Goal: Information Seeking & Learning: Check status

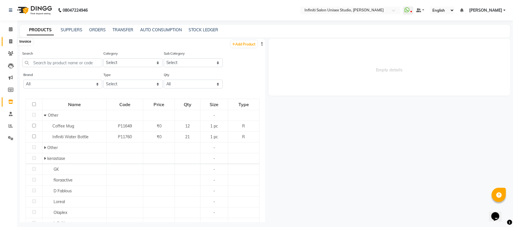
click at [8, 43] on span at bounding box center [11, 41] width 10 height 7
select select "service"
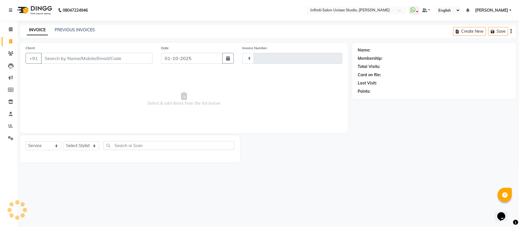
type input "2189"
select select "6511"
click at [70, 27] on link "PREVIOUS INVOICES" at bounding box center [75, 29] width 40 height 5
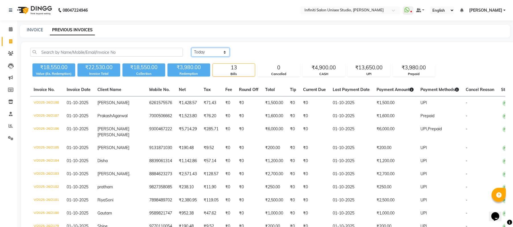
click at [218, 54] on select "[DATE] [DATE] Custom Range" at bounding box center [210, 52] width 38 height 9
select select "range"
click at [191, 48] on select "[DATE] [DATE] Custom Range" at bounding box center [210, 52] width 38 height 9
click at [248, 52] on input "01-10-2025" at bounding box center [257, 52] width 40 height 8
select select "10"
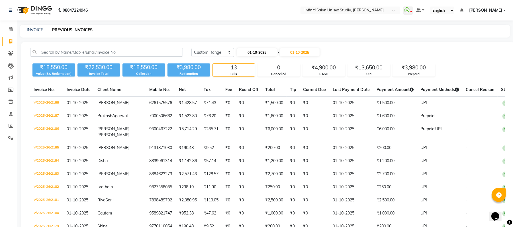
select select "2025"
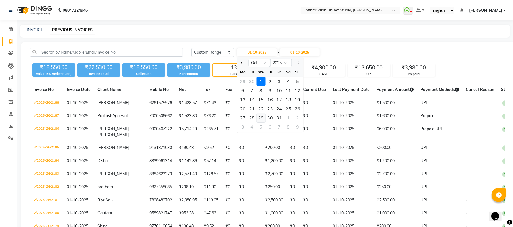
click at [259, 116] on div "29" at bounding box center [261, 117] width 9 height 9
type input "[DATE]"
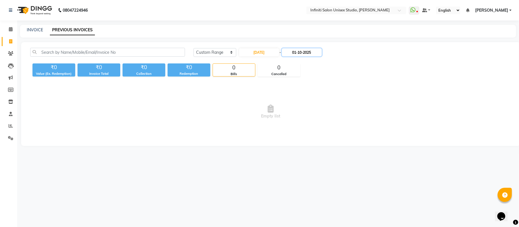
click at [304, 54] on input "01-10-2025" at bounding box center [302, 52] width 40 height 8
click at [262, 52] on input "[DATE]" at bounding box center [259, 52] width 40 height 8
select select "10"
select select "2025"
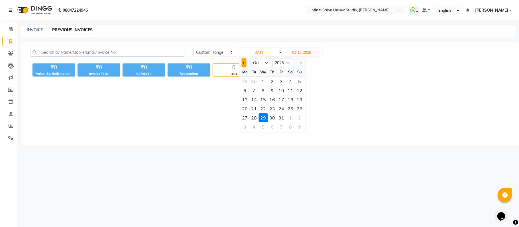
click at [244, 63] on span "Previous month" at bounding box center [244, 63] width 2 height 2
select select "9"
click at [246, 115] on div "29" at bounding box center [244, 117] width 9 height 9
type input "29-09-2025"
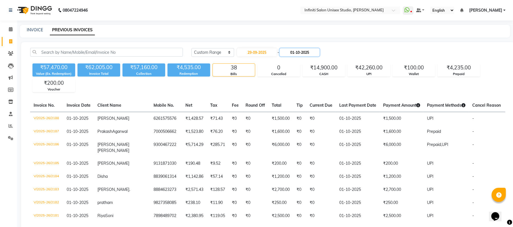
click at [307, 52] on input "01-10-2025" at bounding box center [300, 52] width 40 height 8
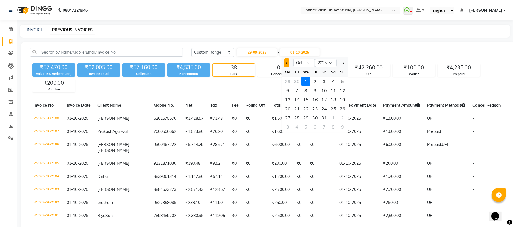
click at [287, 62] on span "Previous month" at bounding box center [287, 63] width 2 height 2
select select "9"
click at [287, 120] on div "29" at bounding box center [287, 117] width 9 height 9
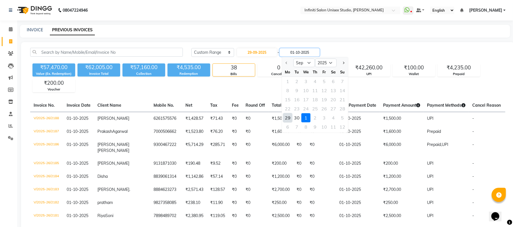
type input "29-09-2025"
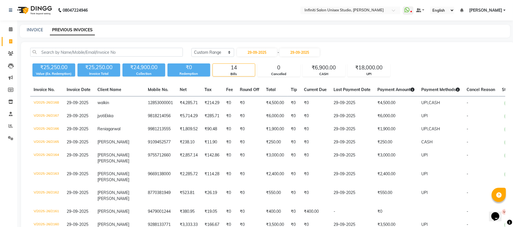
click at [436, 63] on div "₹25,250.00 Value (Ex. Redemption) ₹25,250.00 Invoice Total ₹24,900.00 Collectio…" at bounding box center [267, 68] width 475 height 15
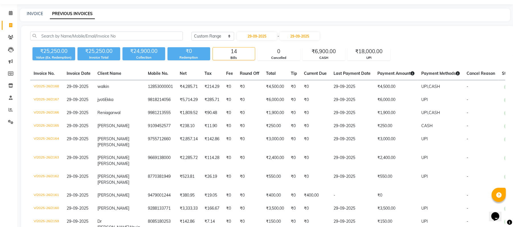
scroll to position [15, 0]
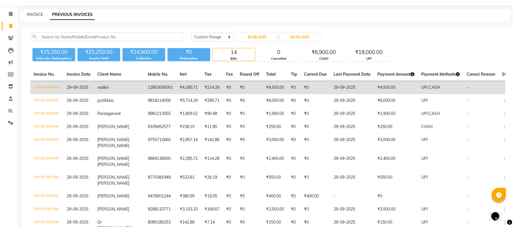
click at [49, 86] on td "V/2025-26/2168" at bounding box center [46, 87] width 33 height 13
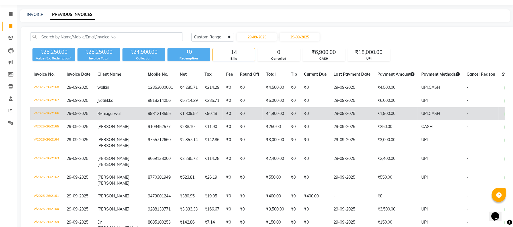
click at [52, 113] on td "V/2025-26/2166" at bounding box center [46, 113] width 33 height 13
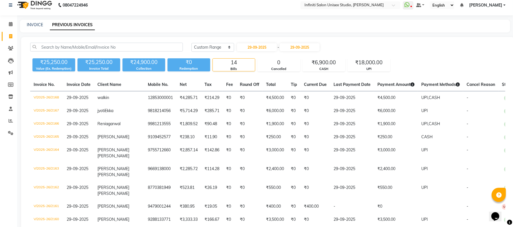
scroll to position [0, 0]
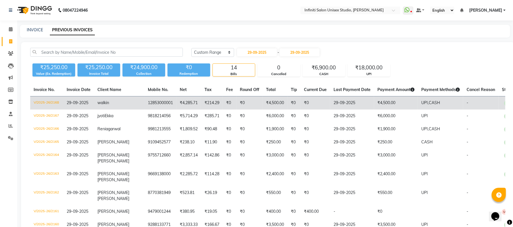
click at [421, 104] on span "UPI," at bounding box center [424, 102] width 7 height 5
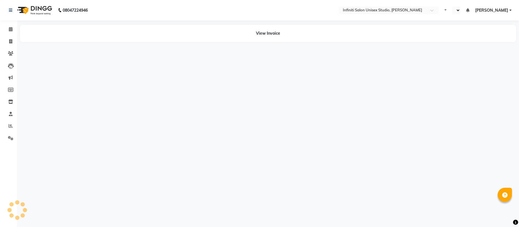
select select "en"
